Goal: Task Accomplishment & Management: Use online tool/utility

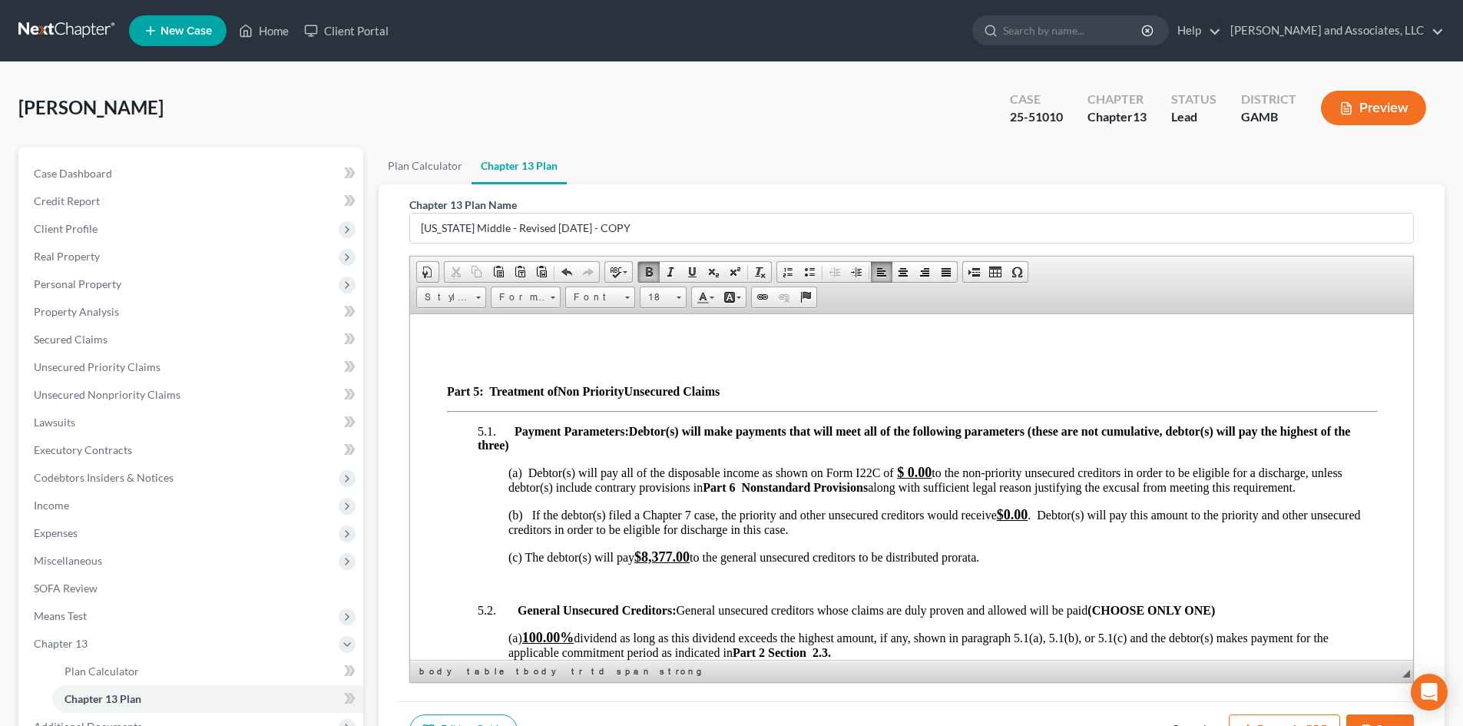
scroll to position [3620, 0]
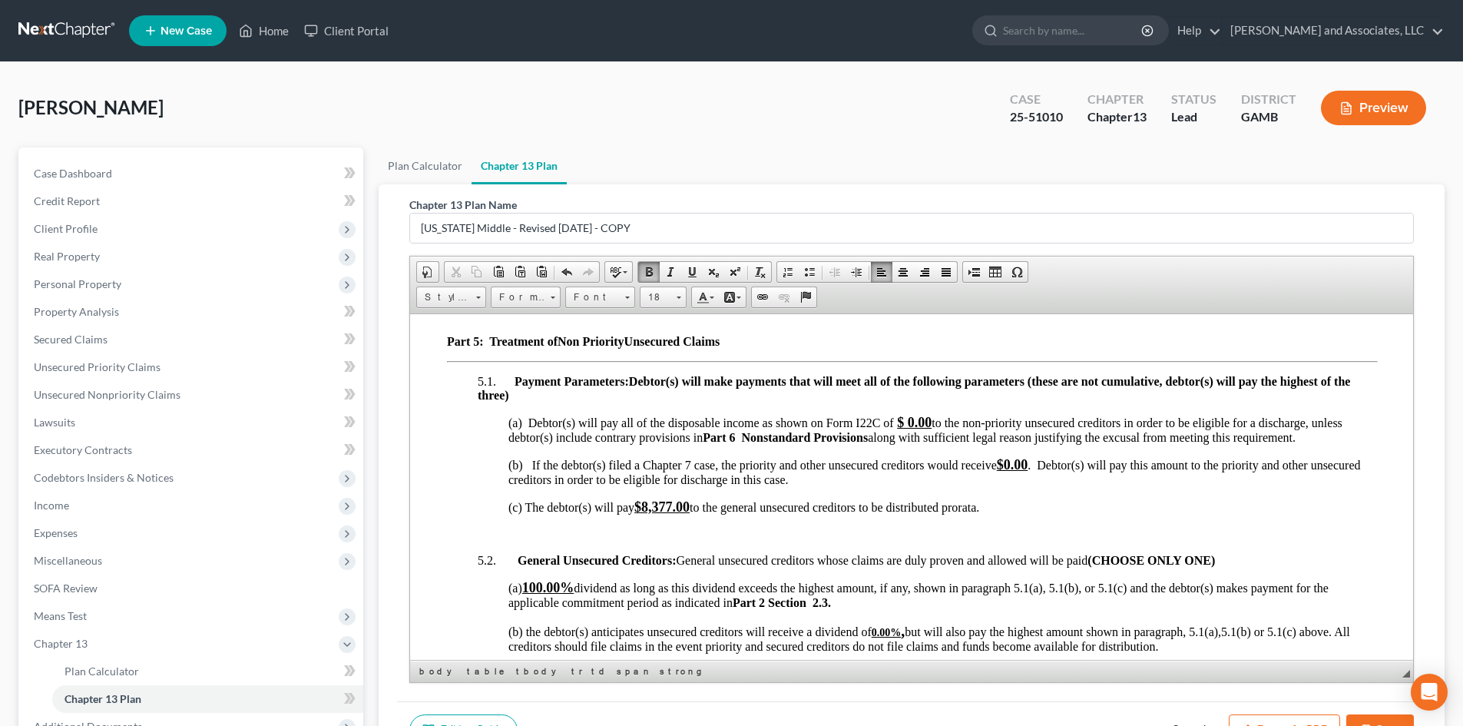
click at [674, 514] on u "$8,377.00" at bounding box center [662, 506] width 55 height 15
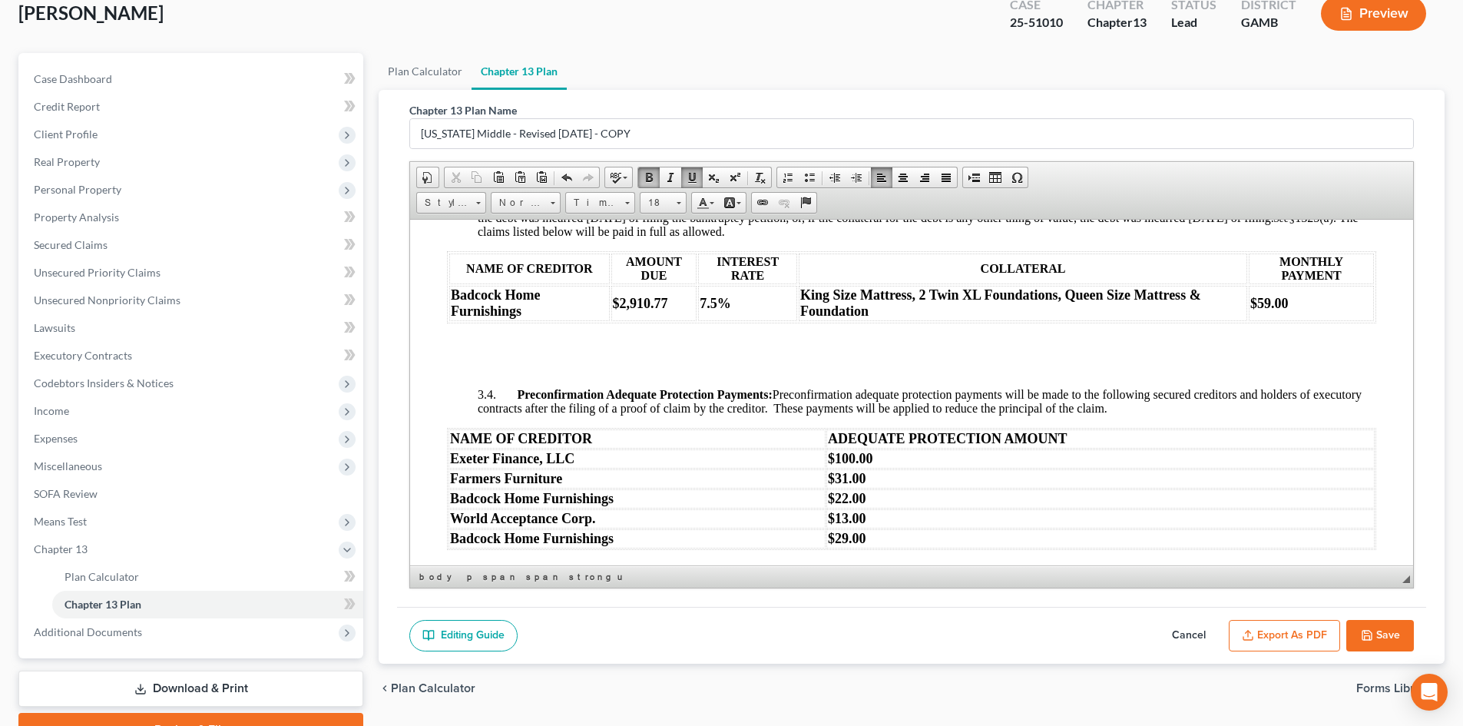
scroll to position [1908, 0]
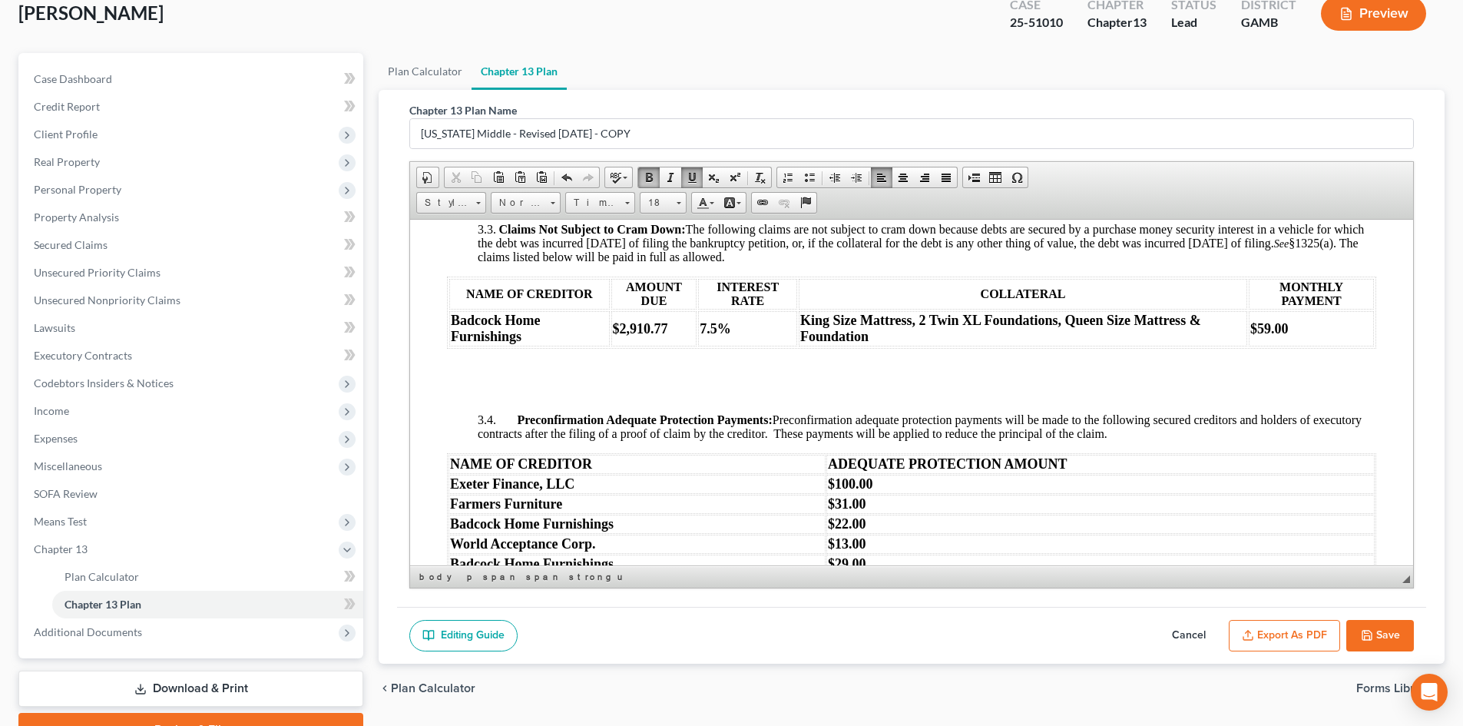
drag, startPoint x: 1406, startPoint y: 466, endPoint x: 1859, endPoint y: 580, distance: 467.5
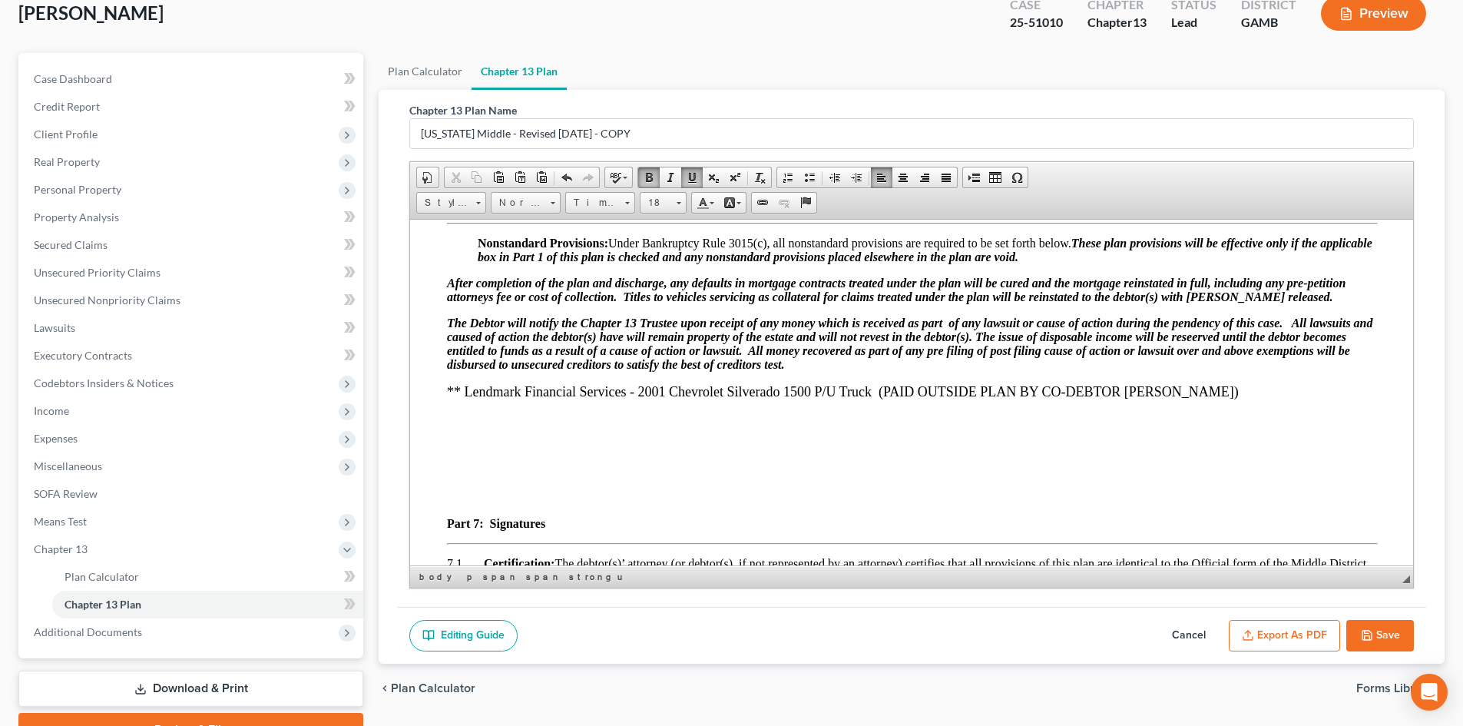
scroll to position [4510, 0]
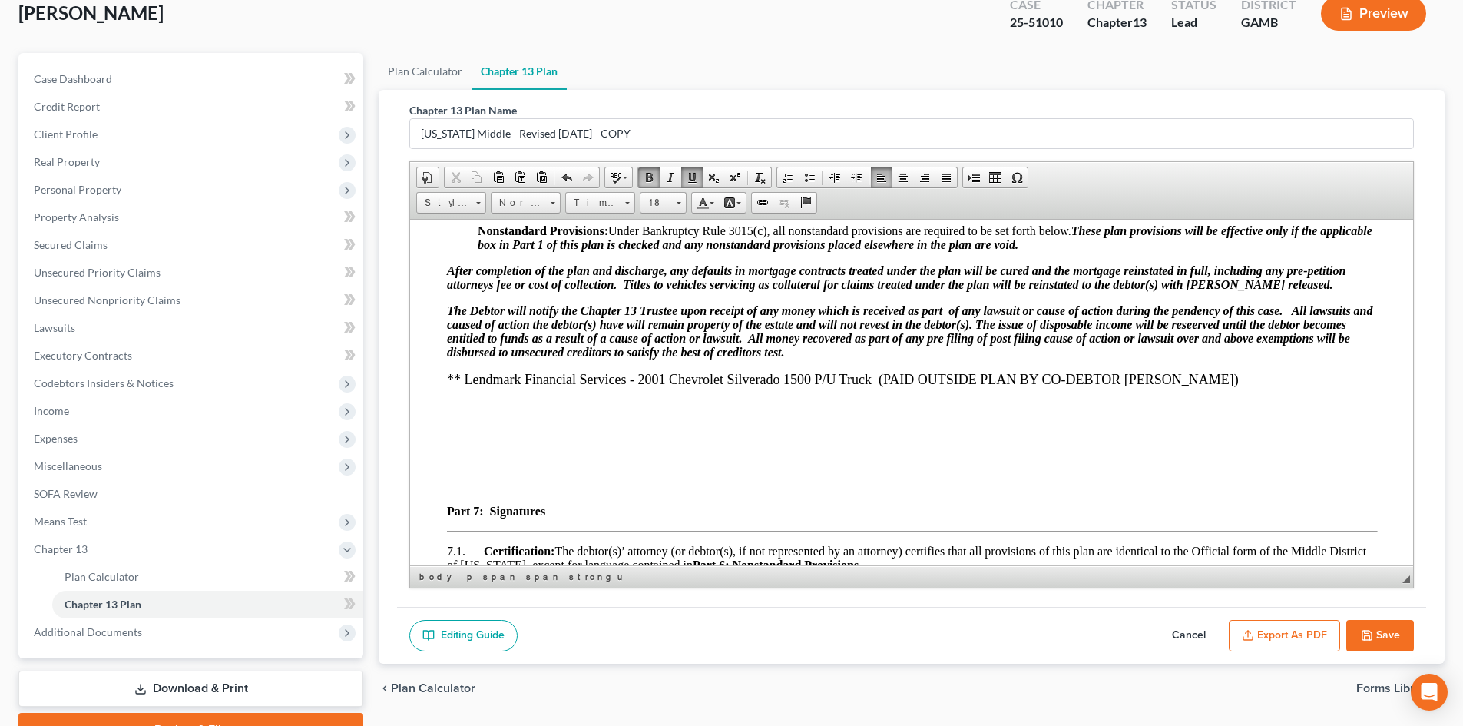
click at [456, 413] on p at bounding box center [912, 406] width 930 height 14
click at [833, 81] on ul "Plan Calculator Chapter 13 Plan" at bounding box center [912, 71] width 1066 height 37
click at [847, 413] on p "*** Exeter Finance LLC f/k/a Exeter Finance Corp. shall be subject to lien reten" at bounding box center [912, 406] width 930 height 14
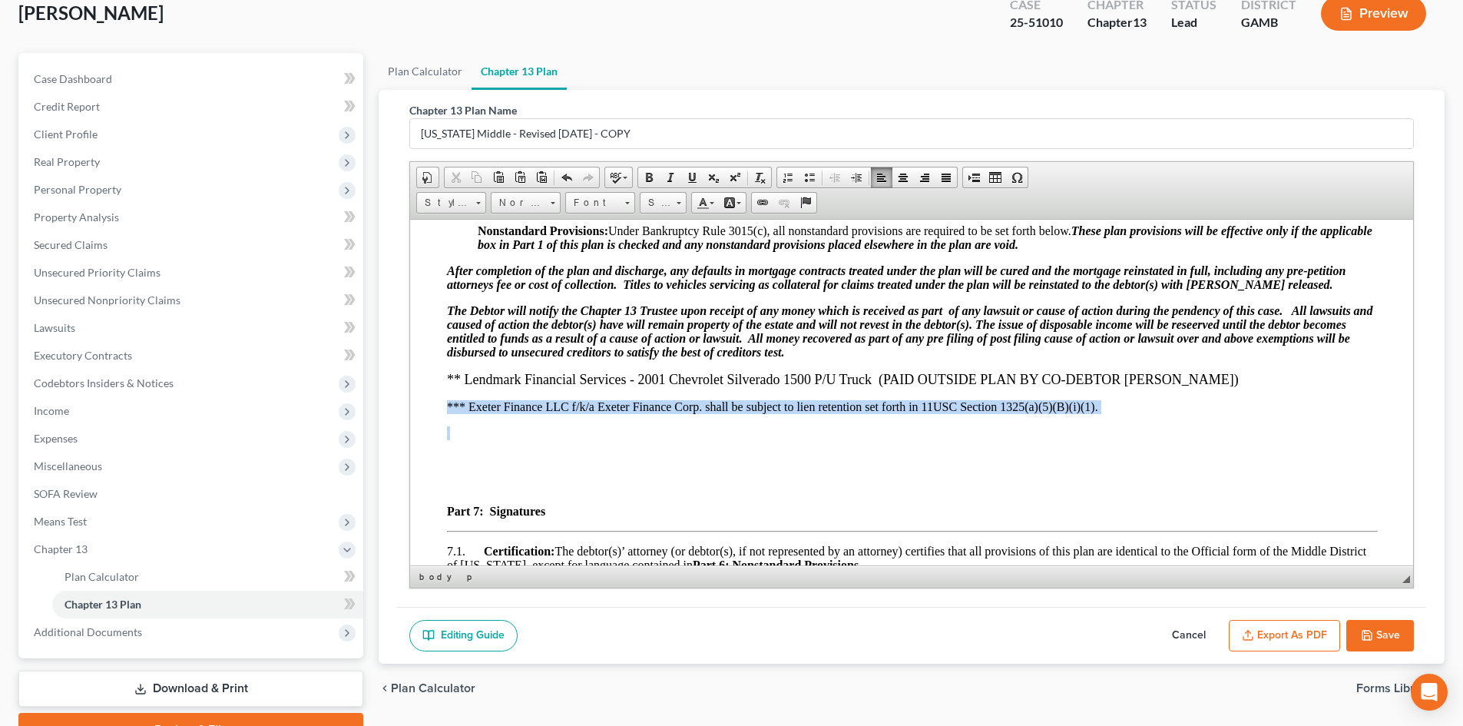
drag, startPoint x: 443, startPoint y: 417, endPoint x: 707, endPoint y: 433, distance: 264.0
click at [648, 174] on span at bounding box center [649, 177] width 12 height 12
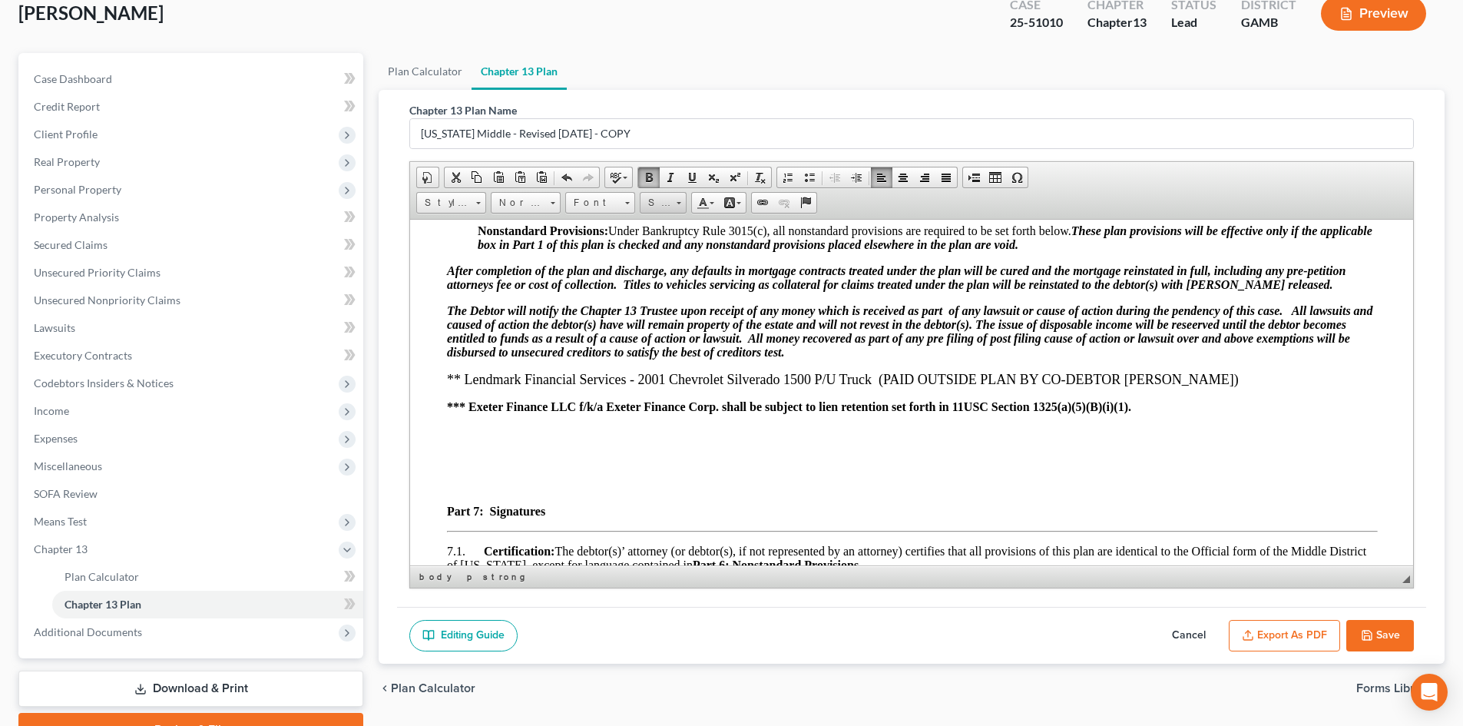
click at [682, 201] on link "Size" at bounding box center [663, 203] width 47 height 22
click at [658, 326] on span "18" at bounding box center [654, 325] width 14 height 15
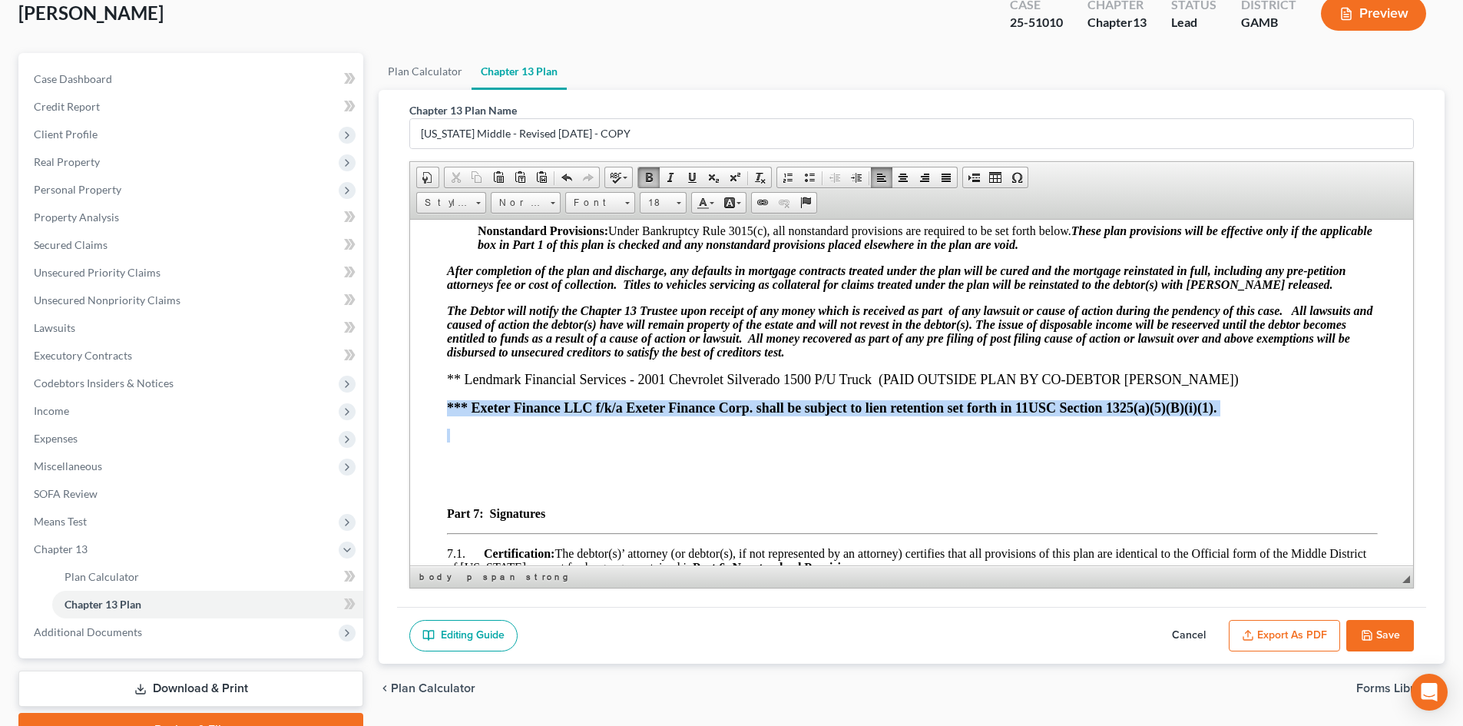
drag, startPoint x: 442, startPoint y: 422, endPoint x: 628, endPoint y: 441, distance: 186.1
click at [671, 177] on span at bounding box center [670, 177] width 12 height 12
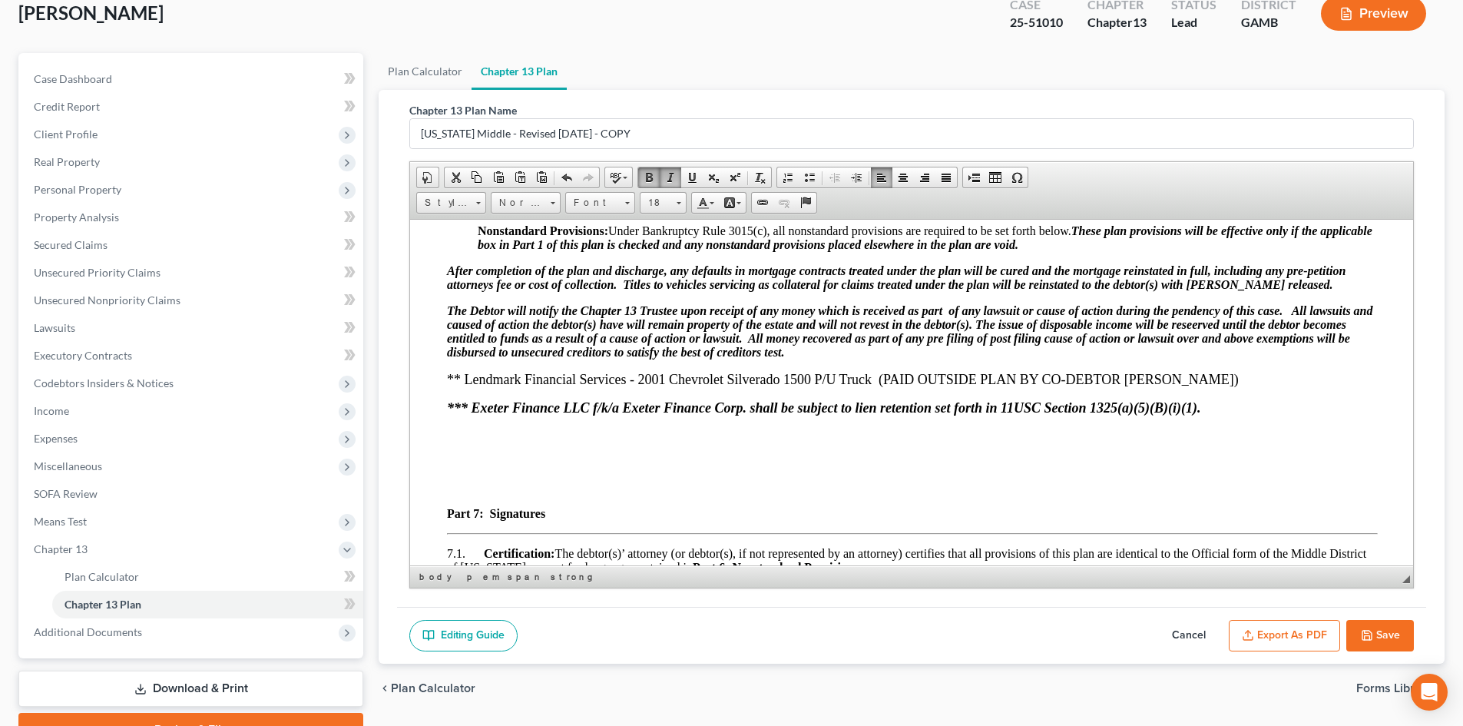
drag, startPoint x: 439, startPoint y: 394, endPoint x: 1258, endPoint y: 389, distance: 818.9
click at [884, 494] on p at bounding box center [912, 487] width 930 height 14
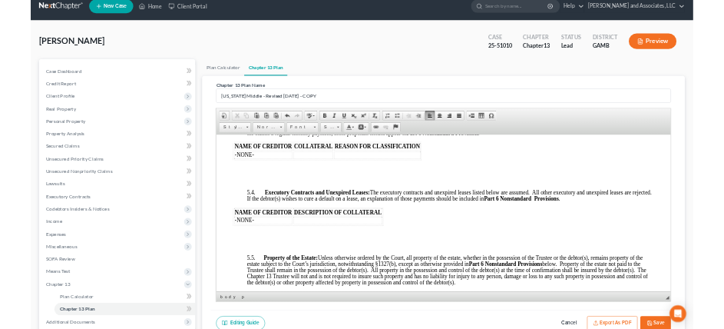
scroll to position [3960, 0]
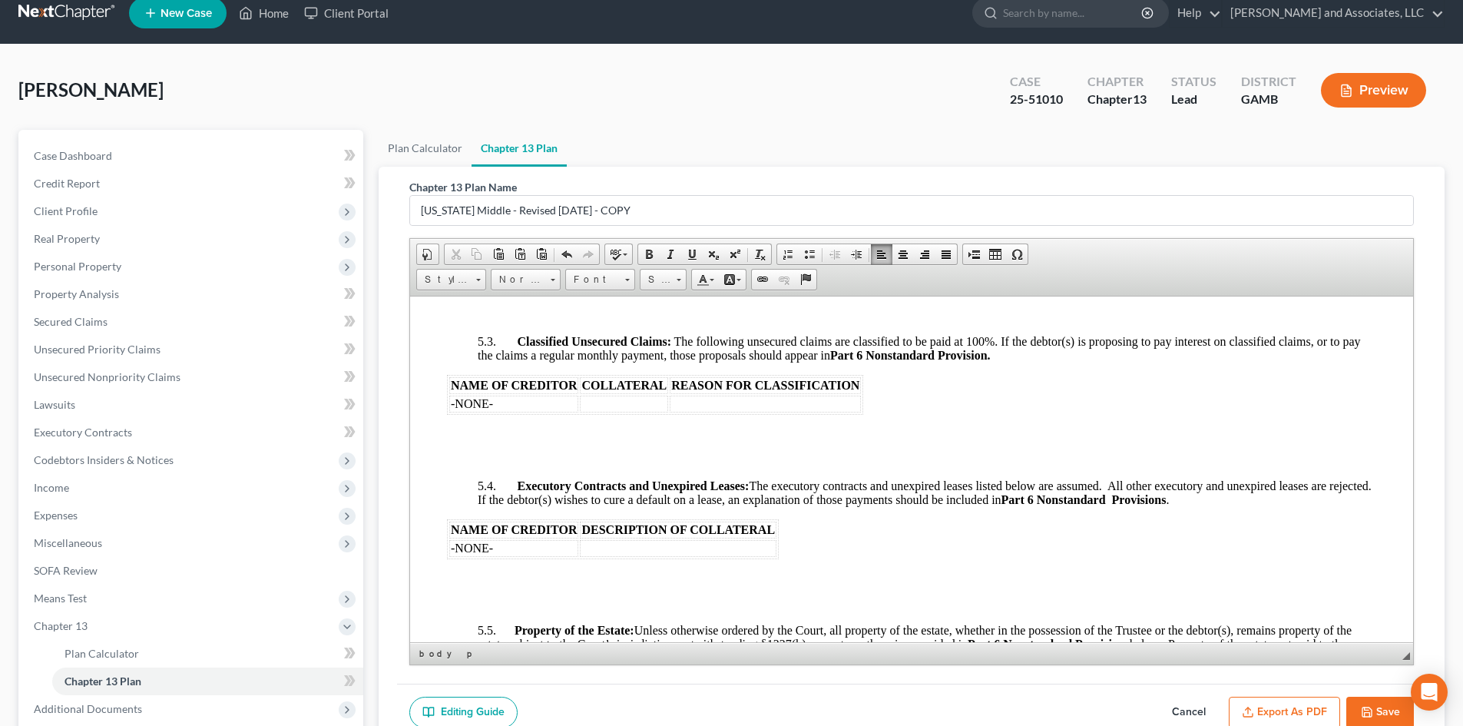
drag, startPoint x: 1408, startPoint y: 601, endPoint x: 1825, endPoint y: 863, distance: 493.0
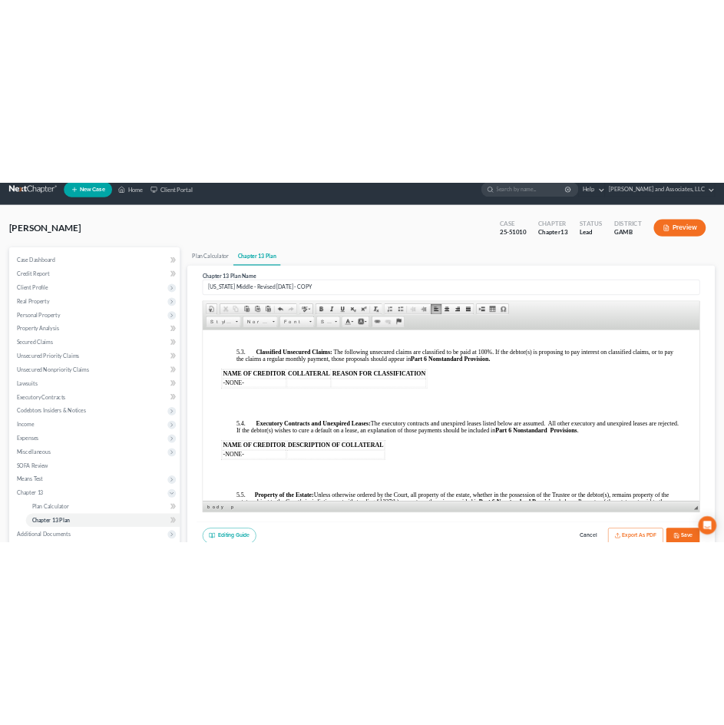
scroll to position [4610, 0]
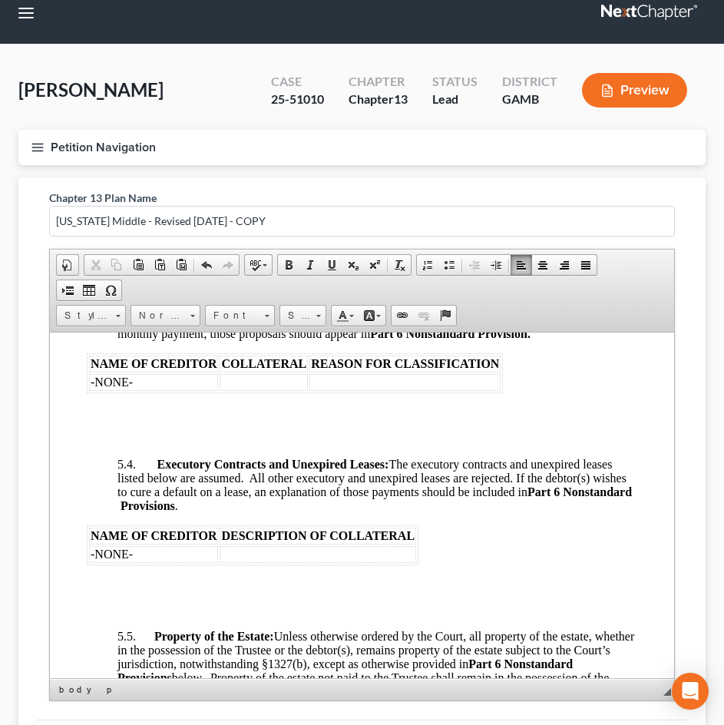
drag, startPoint x: 300, startPoint y: 43, endPoint x: 162, endPoint y: 12, distance: 141.8
click at [102, 15] on nav "Home New Case Client Portal [PERSON_NAME] and Associates, LLC [EMAIL_ADDRESS][D…" at bounding box center [362, 12] width 724 height 61
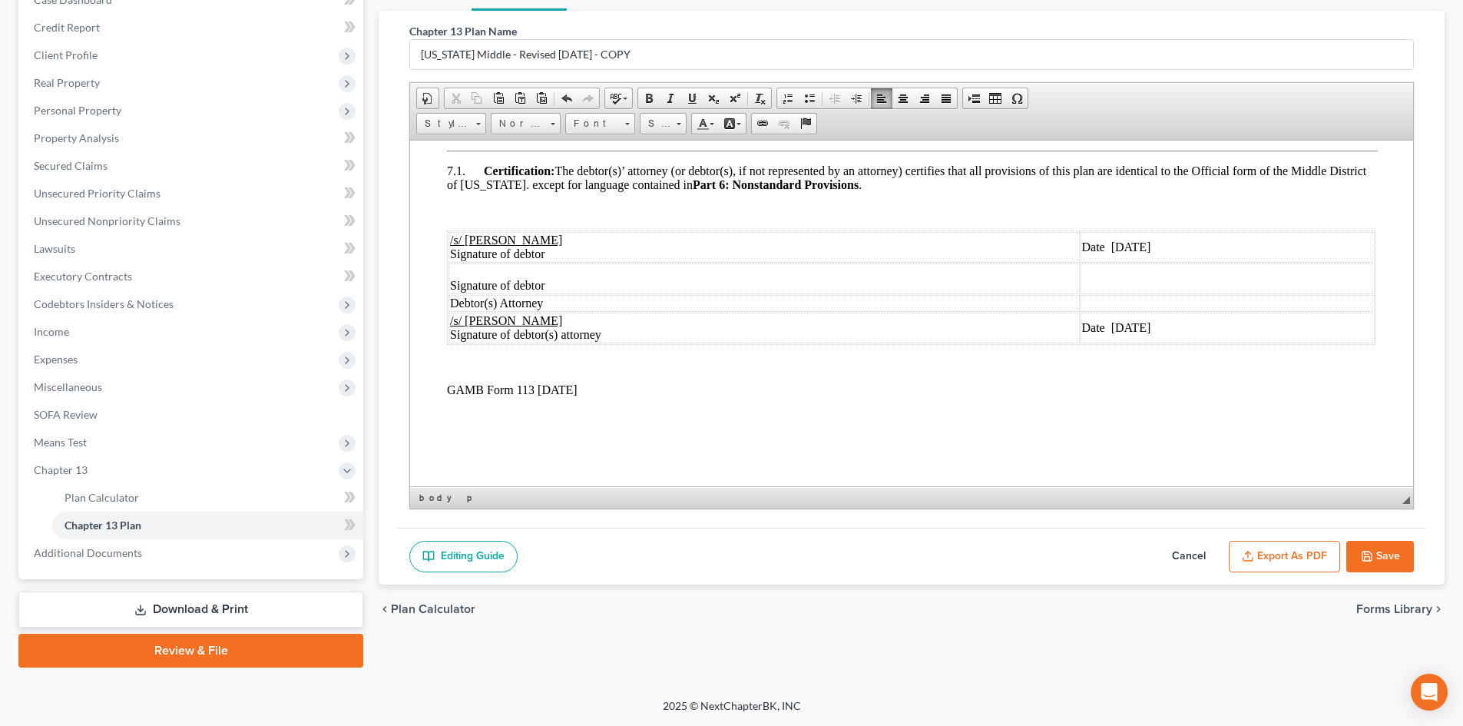
scroll to position [4827, 0]
click at [1082, 241] on span "Date [DATE]" at bounding box center [1116, 246] width 69 height 13
click at [1099, 320] on td "Date [DATE]" at bounding box center [1228, 327] width 295 height 31
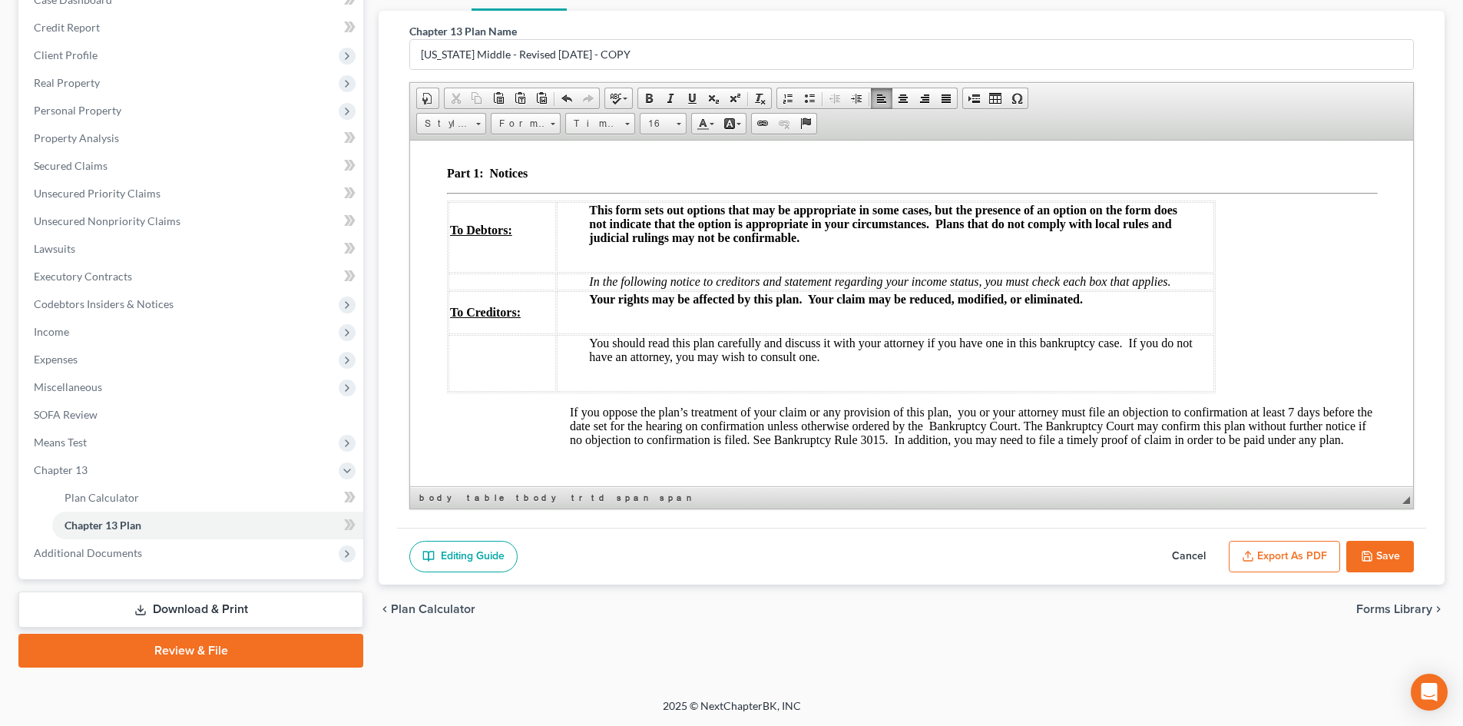
scroll to position [0, 0]
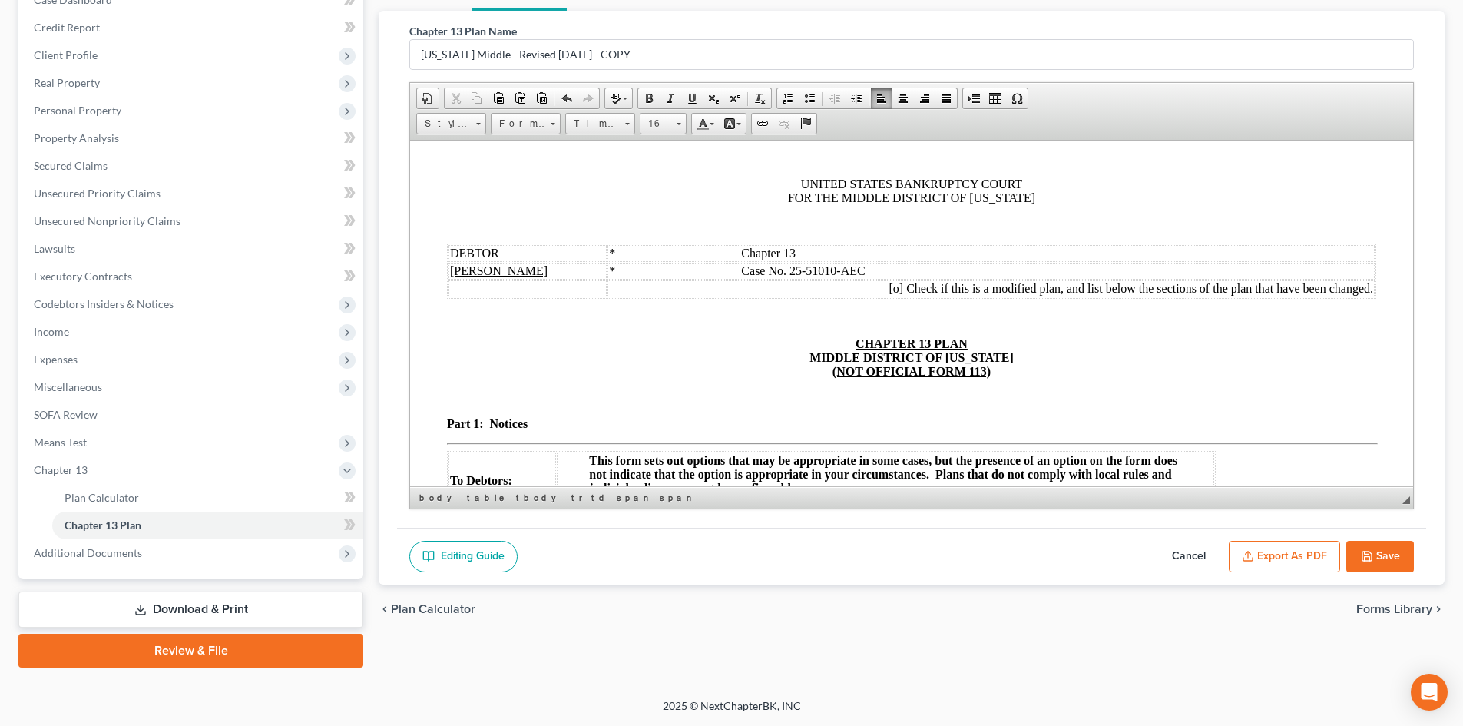
click at [1382, 552] on button "Save" at bounding box center [1381, 557] width 68 height 32
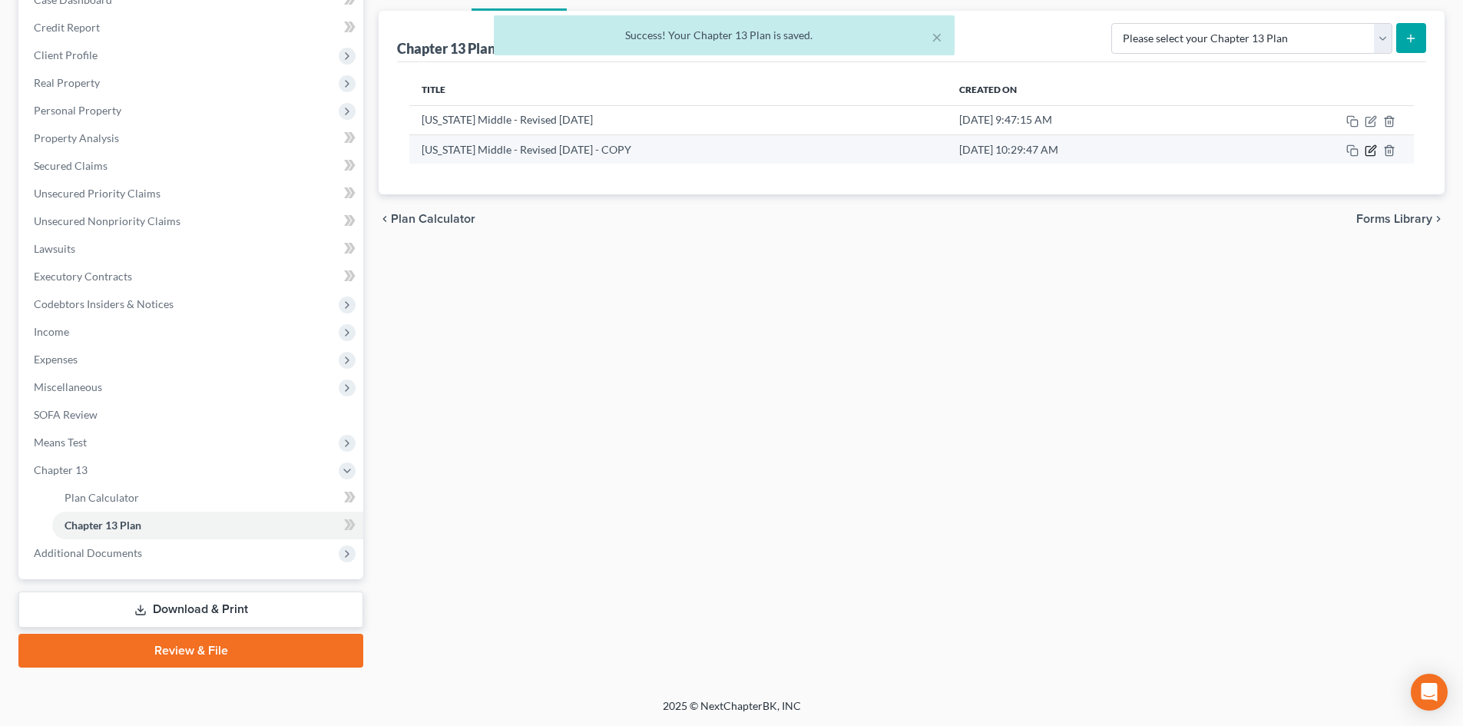
click at [1370, 151] on icon "button" at bounding box center [1372, 148] width 7 height 7
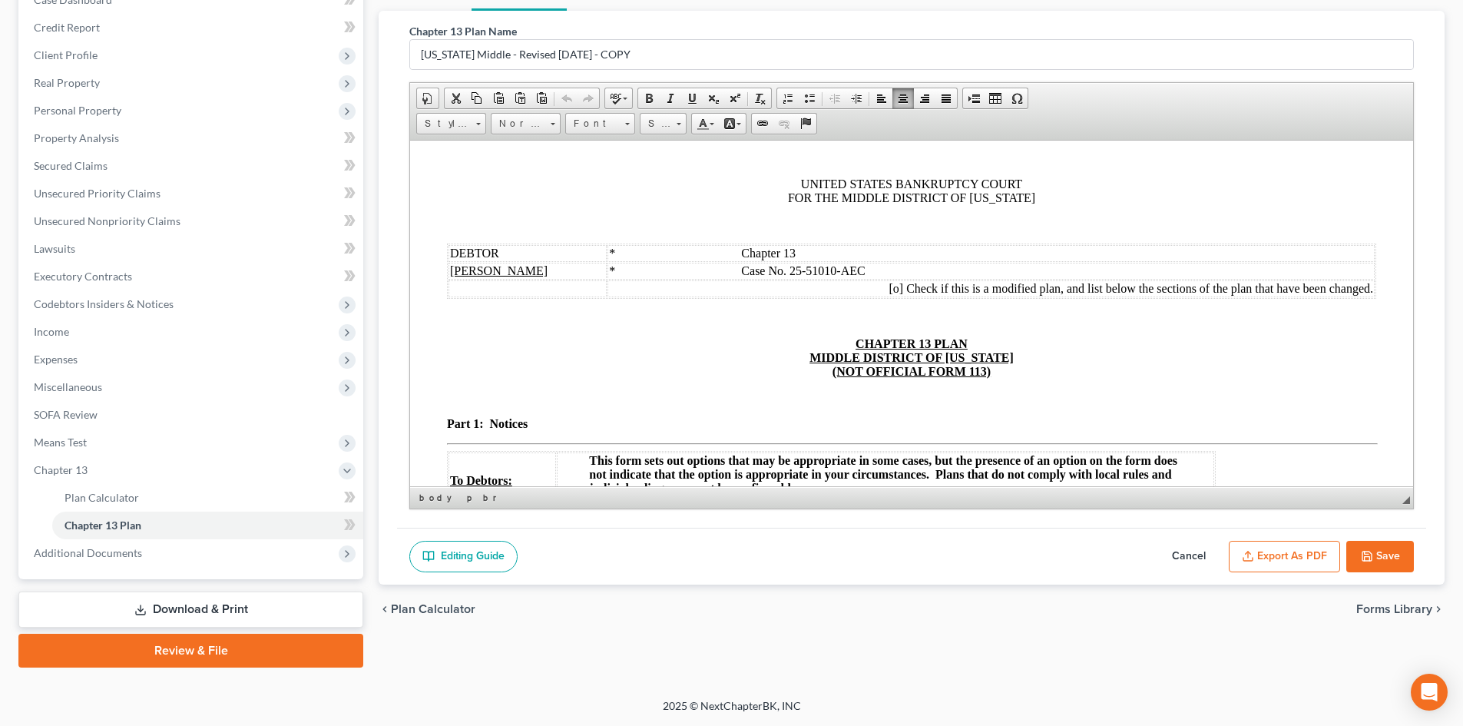
click at [1359, 288] on span "Check if this is a modified plan, and list below the sections of the plan that …" at bounding box center [1139, 287] width 467 height 13
click at [601, 290] on span "[o]" at bounding box center [608, 287] width 15 height 13
drag, startPoint x: 579, startPoint y: 286, endPoint x: 601, endPoint y: 286, distance: 21.5
click at [601, 286] on td "[X] Check if this is a modified plan, and list below the sections of the plan t…" at bounding box center [965, 288] width 820 height 17
click at [650, 95] on span at bounding box center [649, 98] width 12 height 12
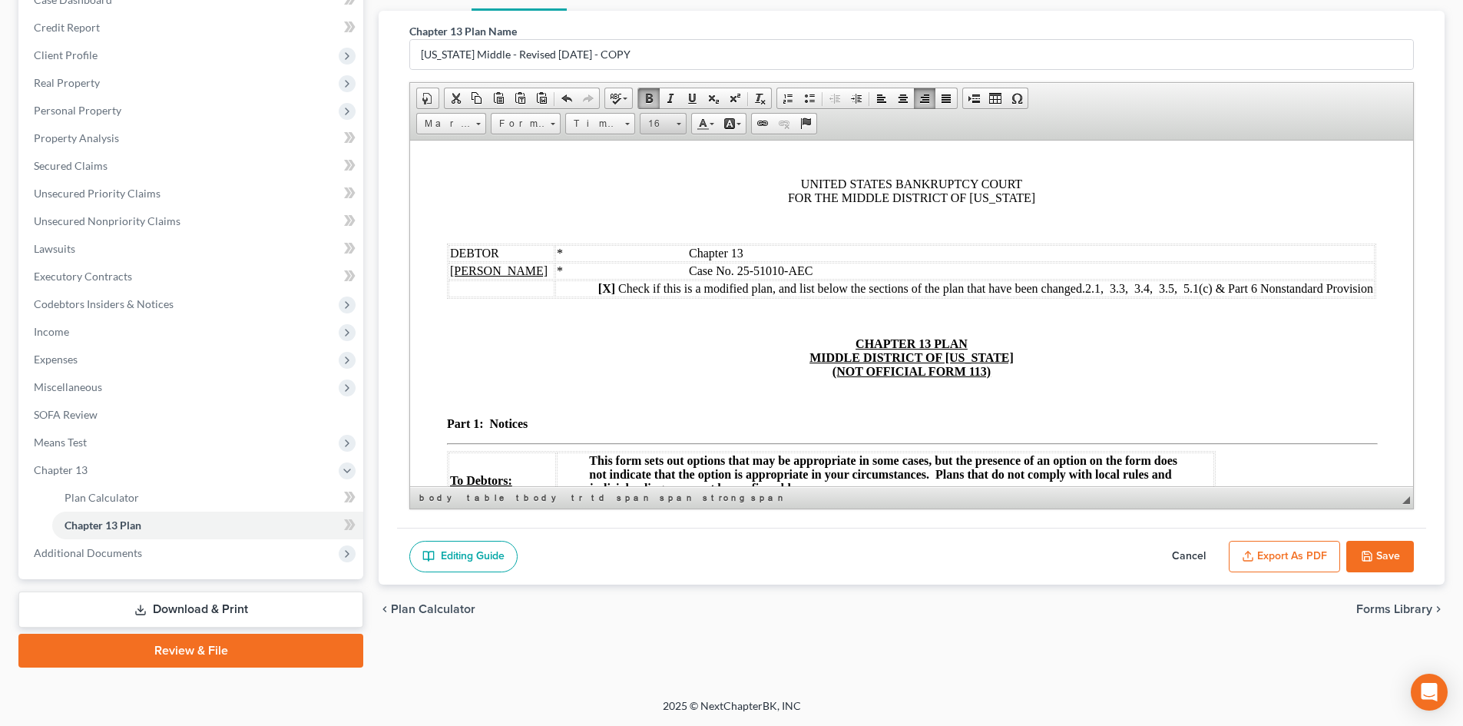
click at [678, 126] on span at bounding box center [679, 121] width 4 height 15
click at [656, 187] on span "18" at bounding box center [654, 188] width 14 height 15
click at [1071, 290] on span "Check if this is a modified plan, and list below the sections of the plan that …" at bounding box center [995, 289] width 755 height 13
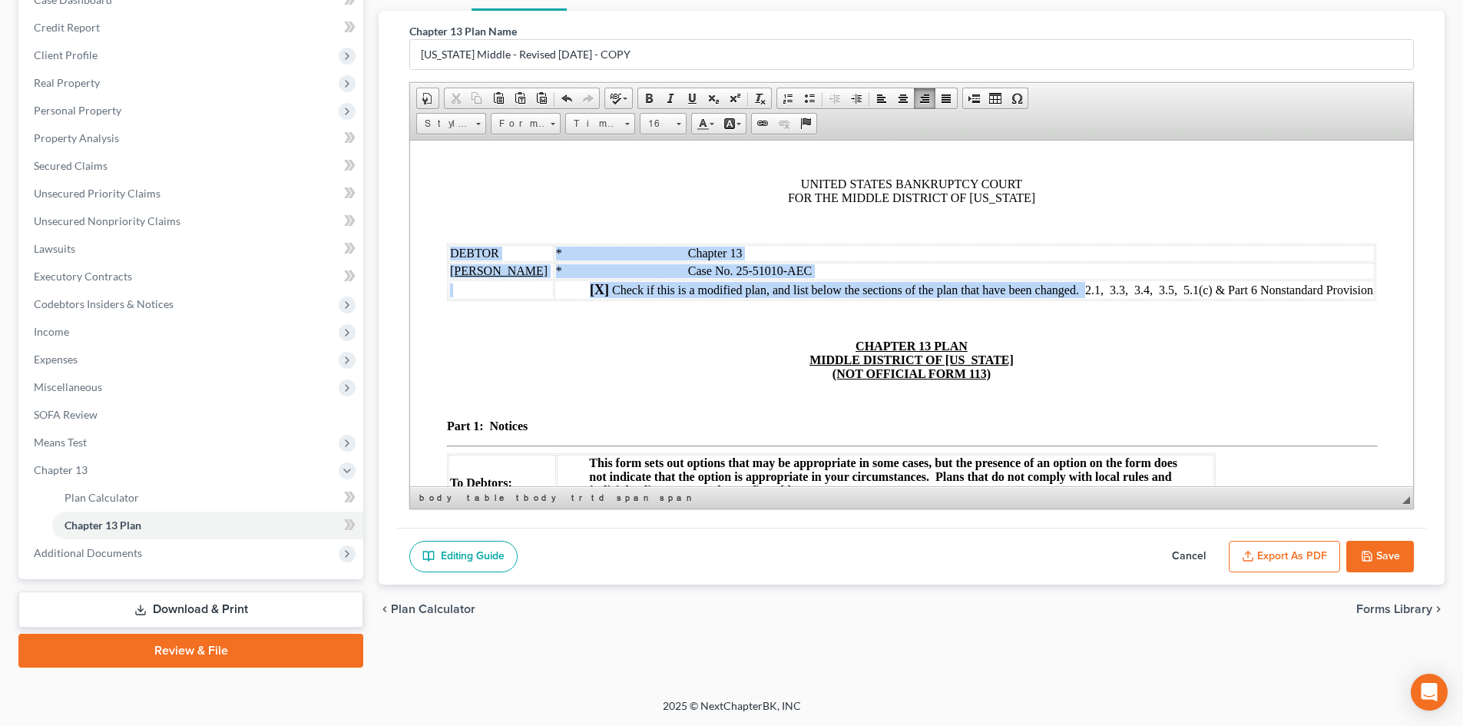
drag, startPoint x: 1072, startPoint y: 287, endPoint x: 1372, endPoint y: 285, distance: 300.4
click at [682, 124] on link "16" at bounding box center [663, 124] width 47 height 22
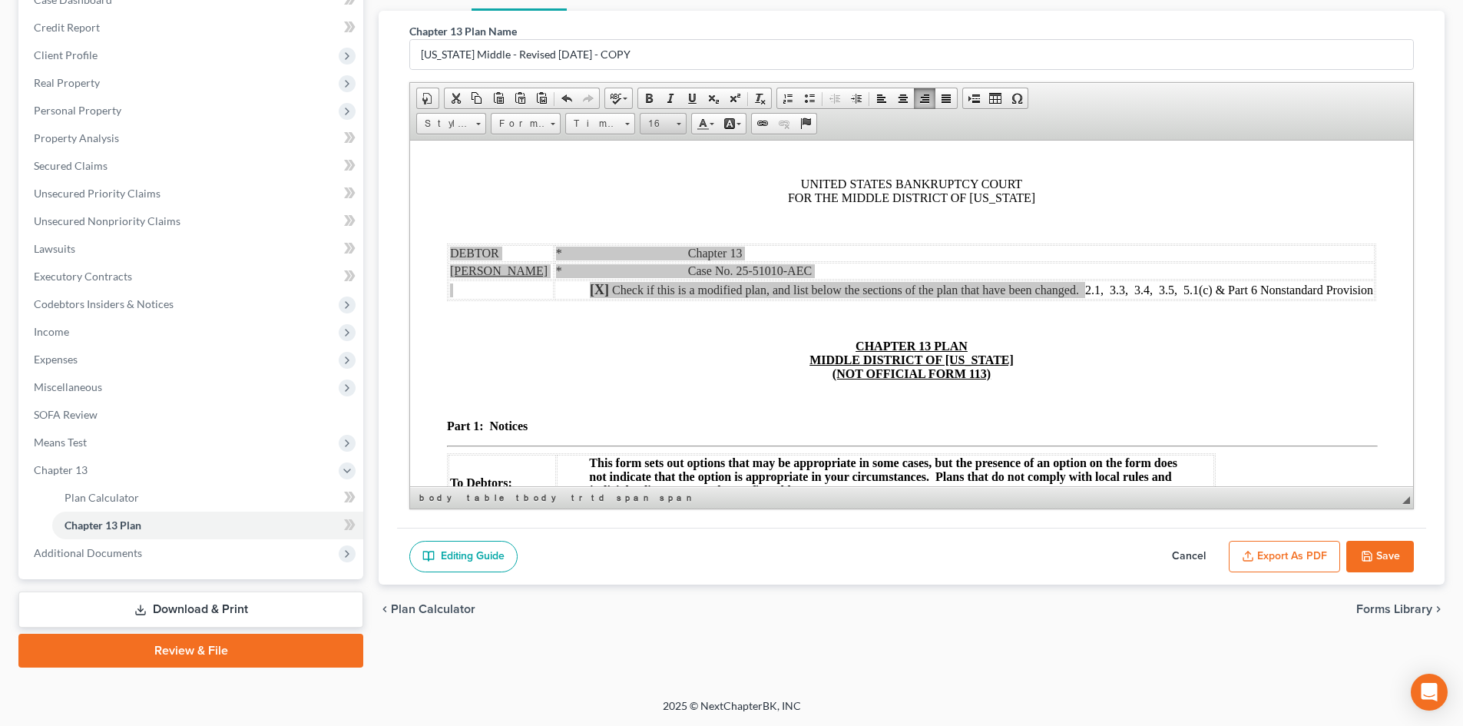
scroll to position [88, 0]
click at [661, 219] on link "18" at bounding box center [687, 221] width 88 height 22
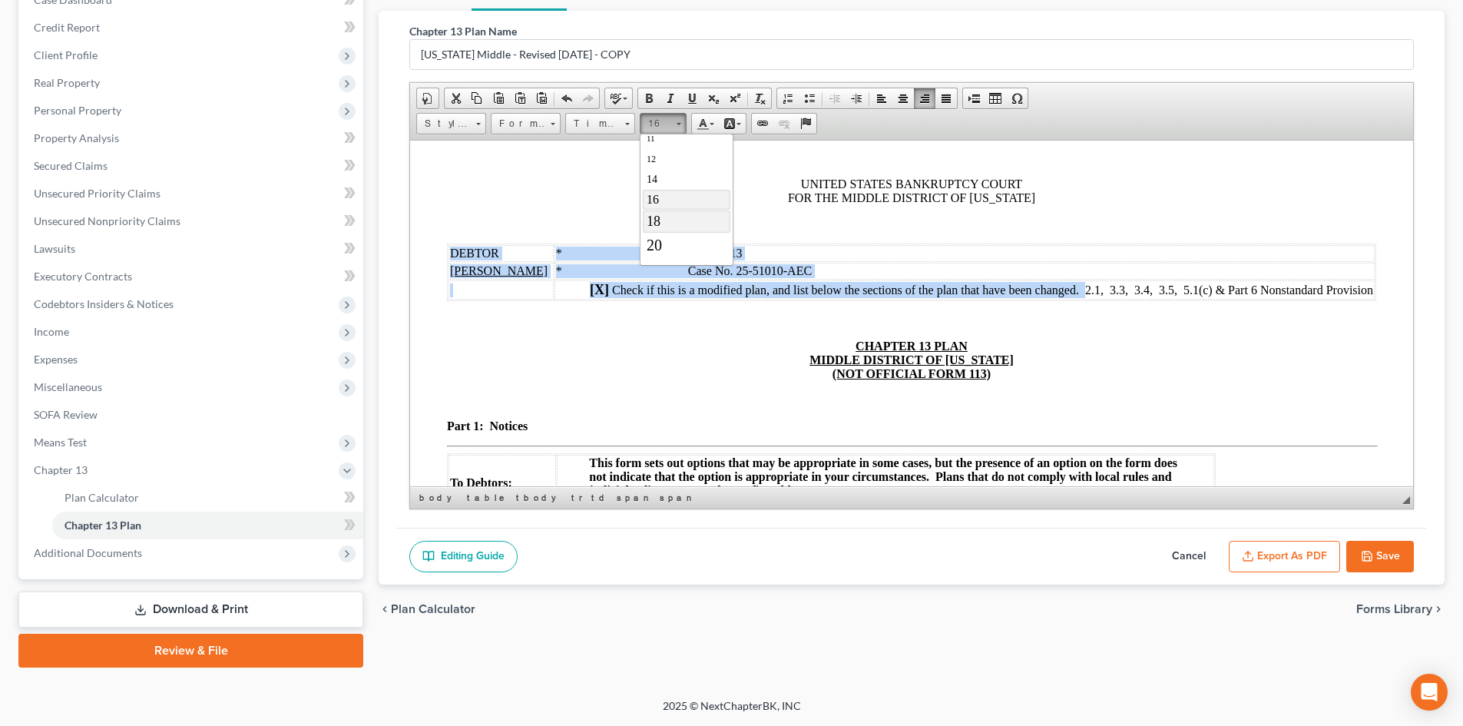
scroll to position [0, 0]
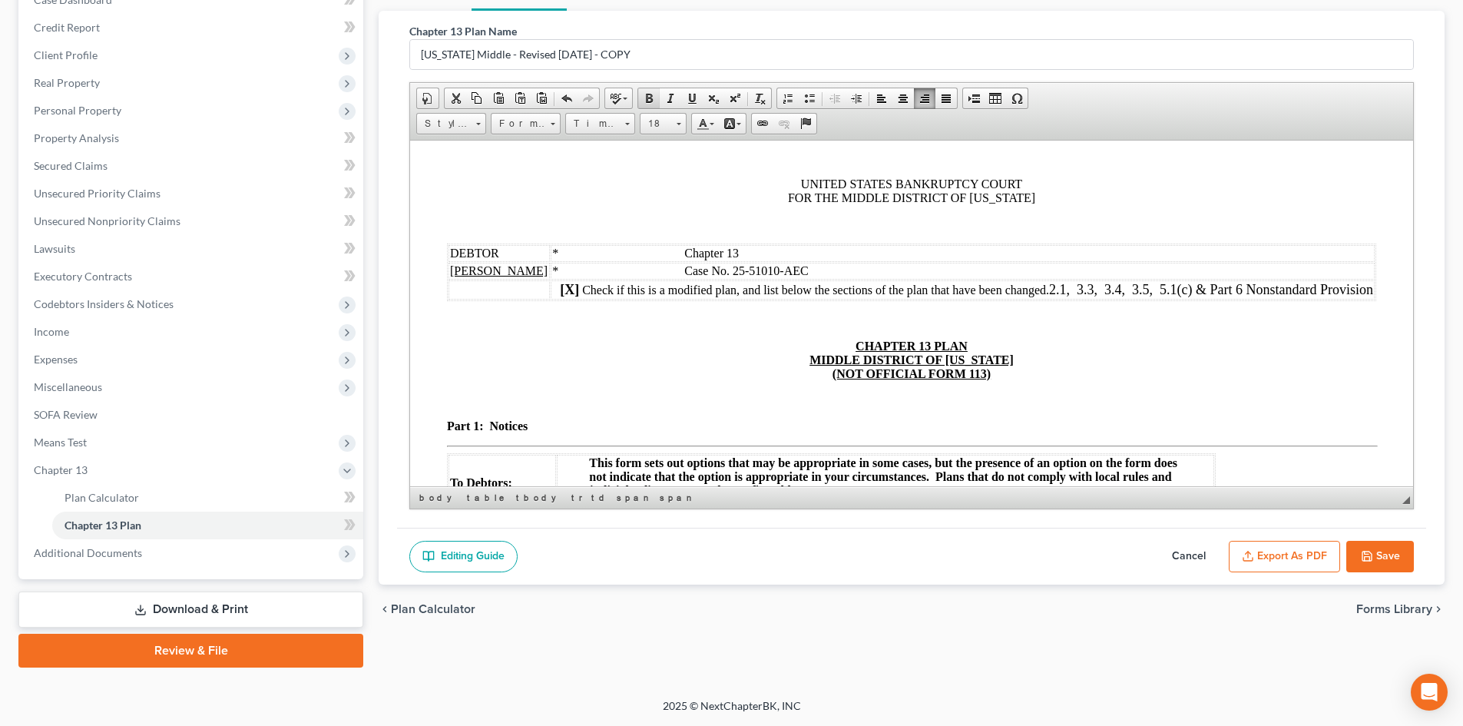
click at [647, 95] on span at bounding box center [649, 98] width 12 height 12
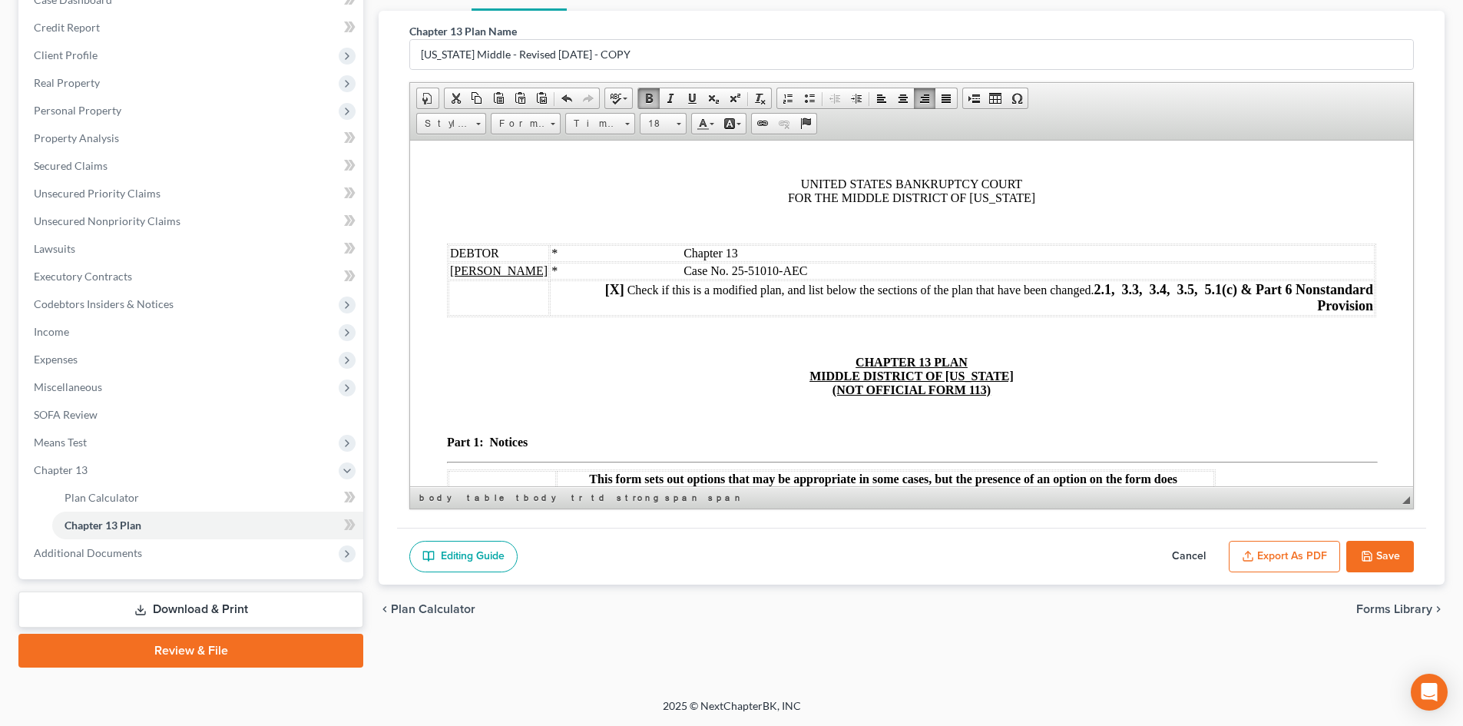
click at [1232, 220] on p at bounding box center [912, 224] width 930 height 14
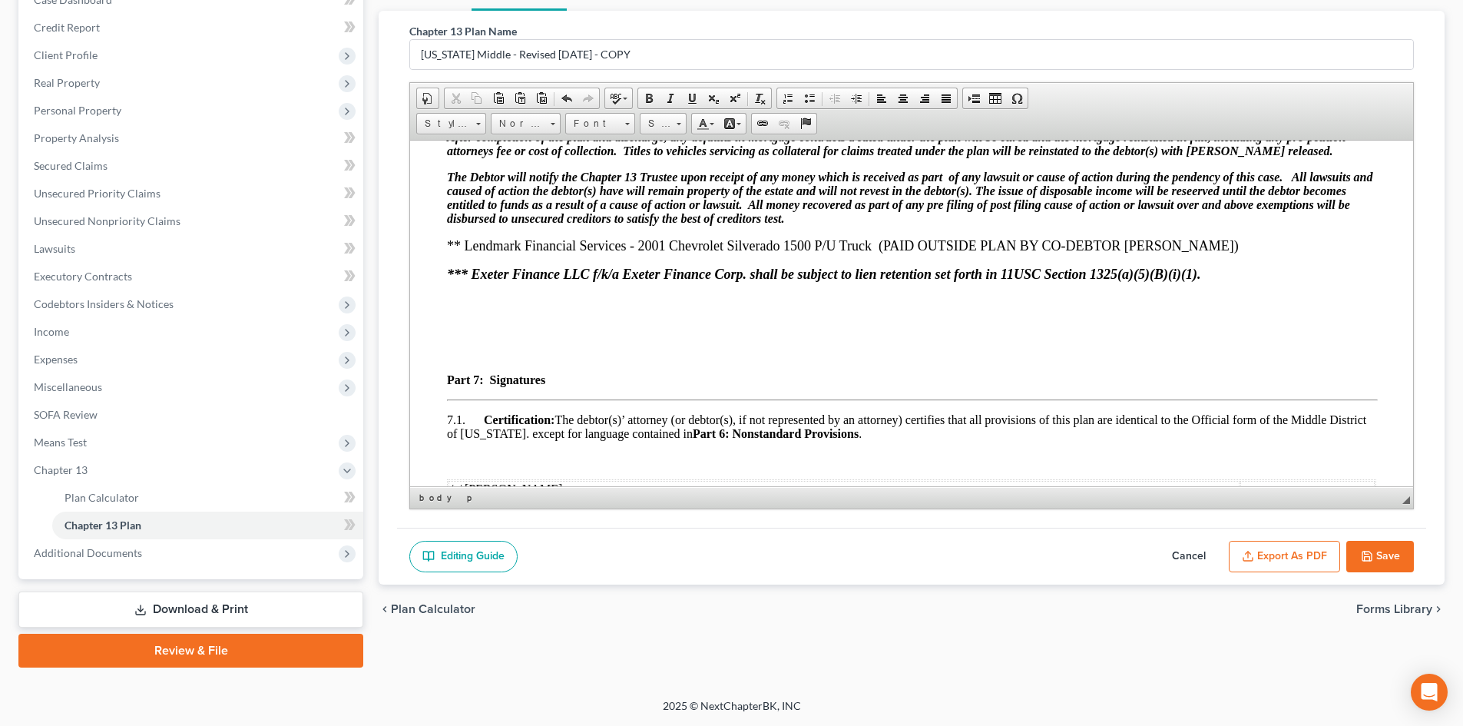
scroll to position [4860, 0]
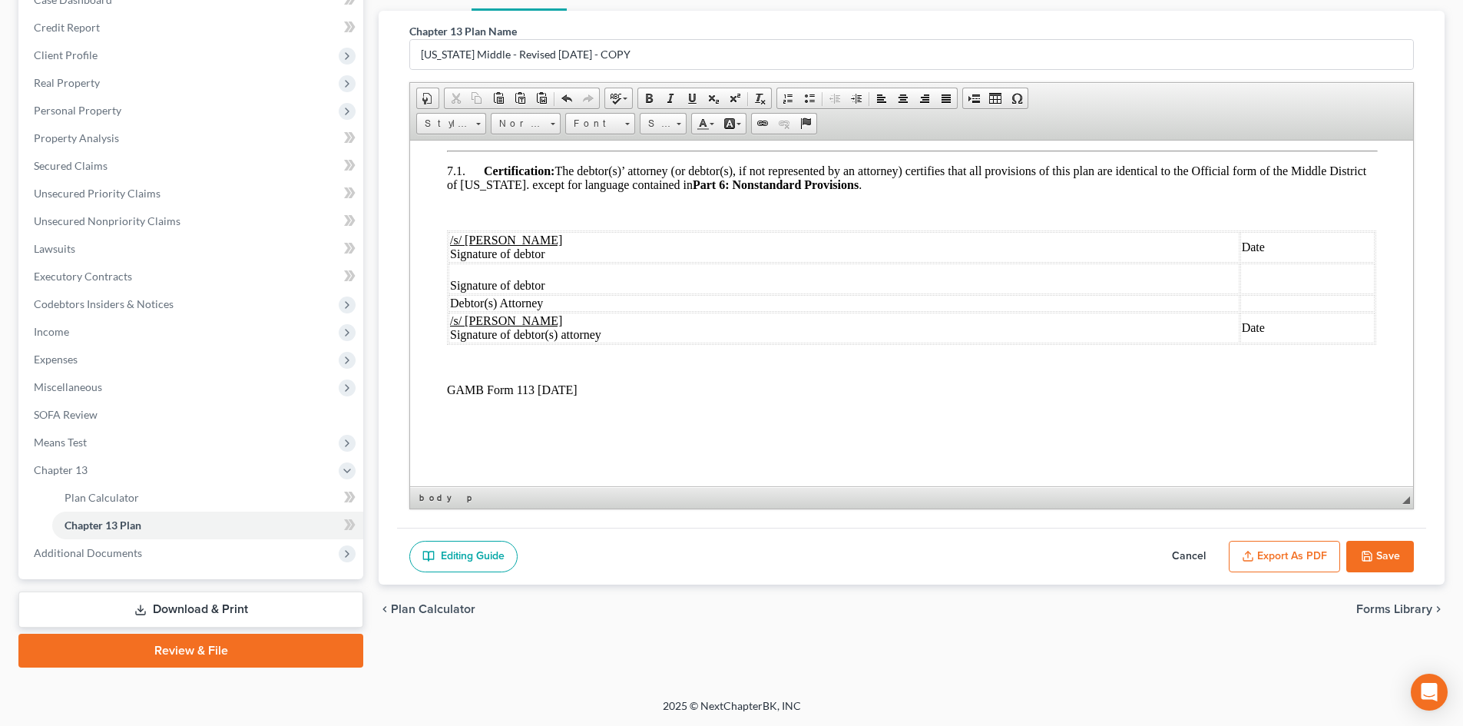
click at [1377, 555] on button "Save" at bounding box center [1381, 557] width 68 height 32
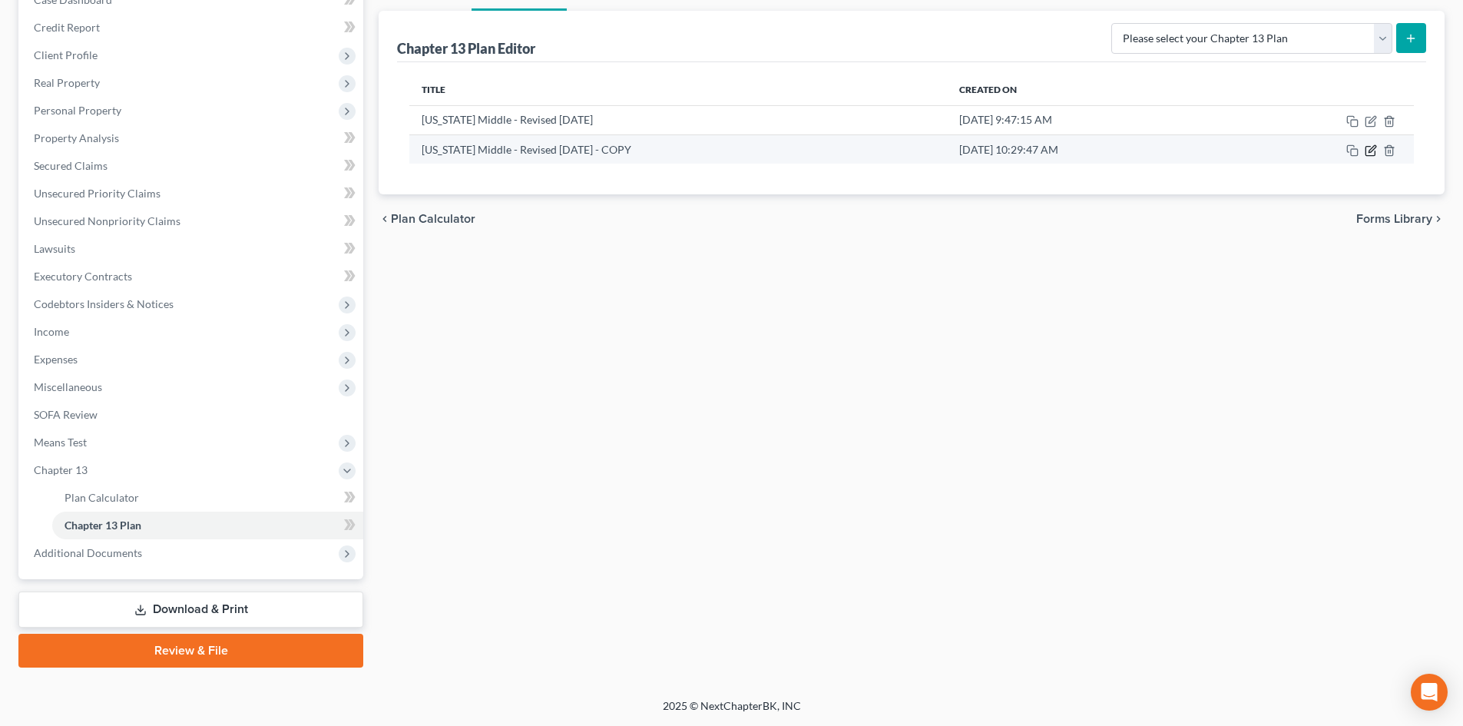
click at [1369, 152] on icon "button" at bounding box center [1371, 150] width 12 height 12
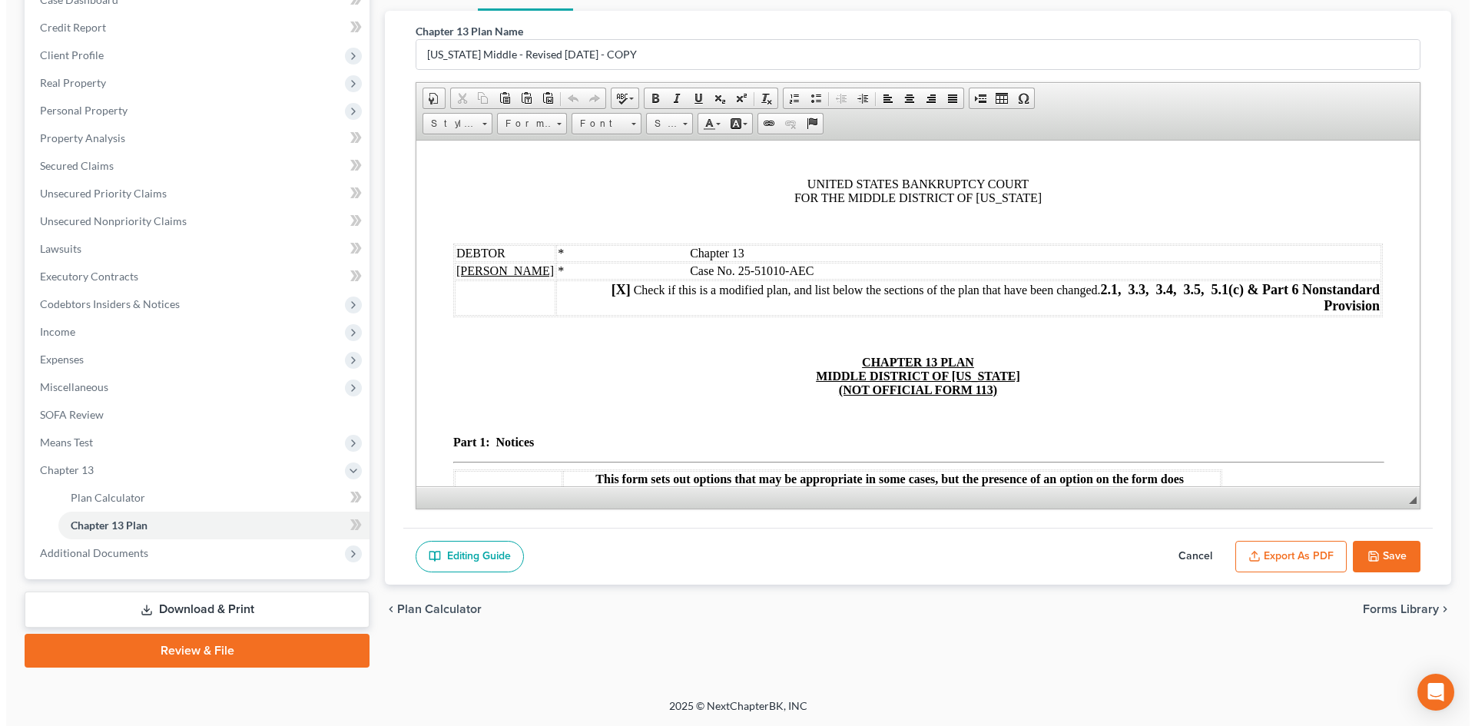
scroll to position [0, 0]
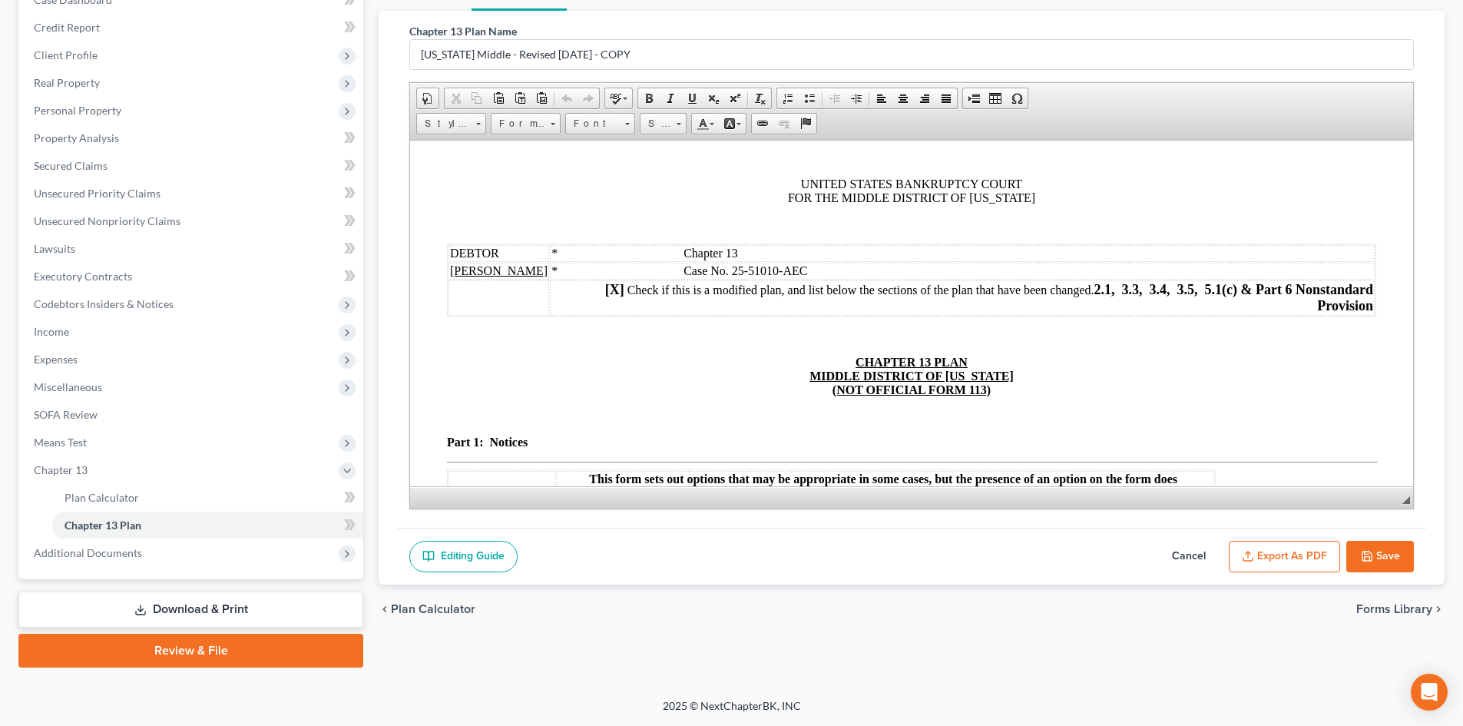
click at [1305, 553] on button "Export as PDF" at bounding box center [1284, 557] width 111 height 32
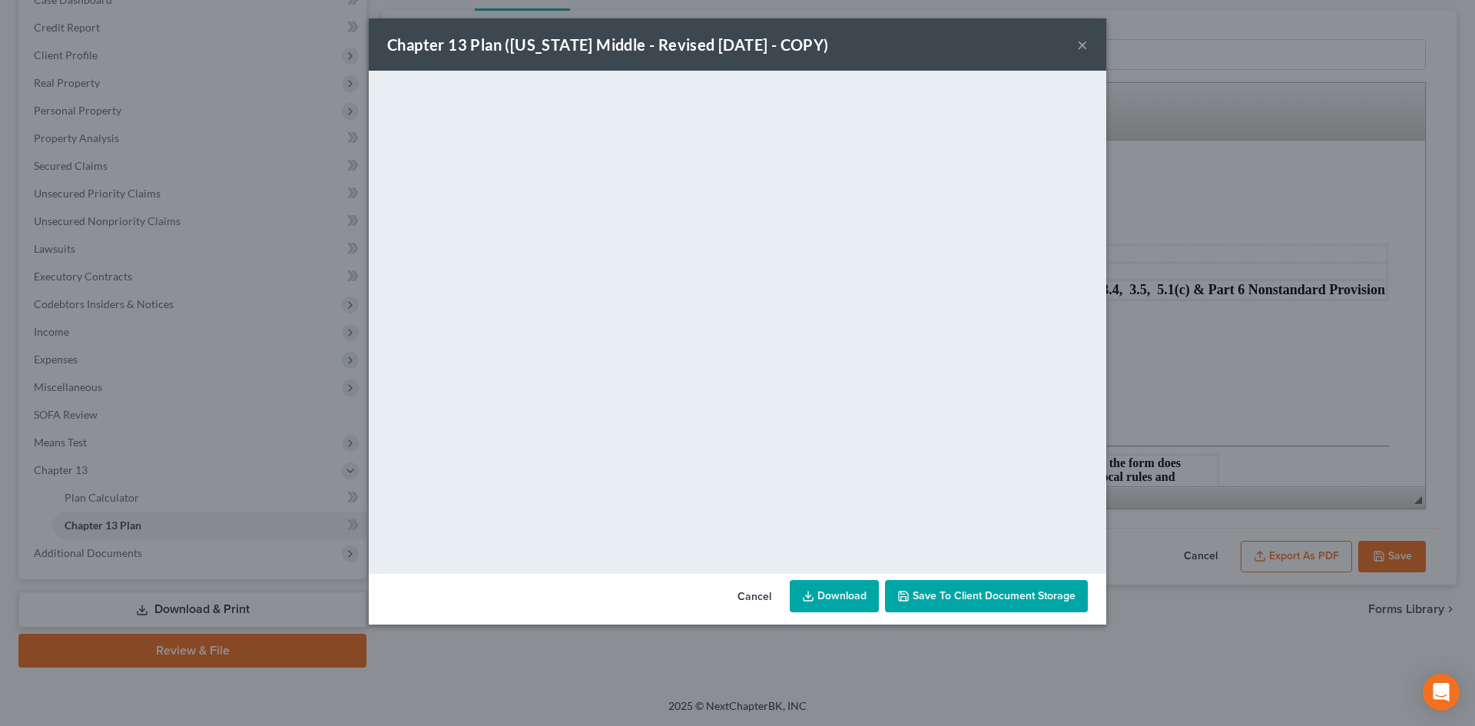
click at [847, 598] on link "Download" at bounding box center [834, 596] width 89 height 32
